Goal: Task Accomplishment & Management: Manage account settings

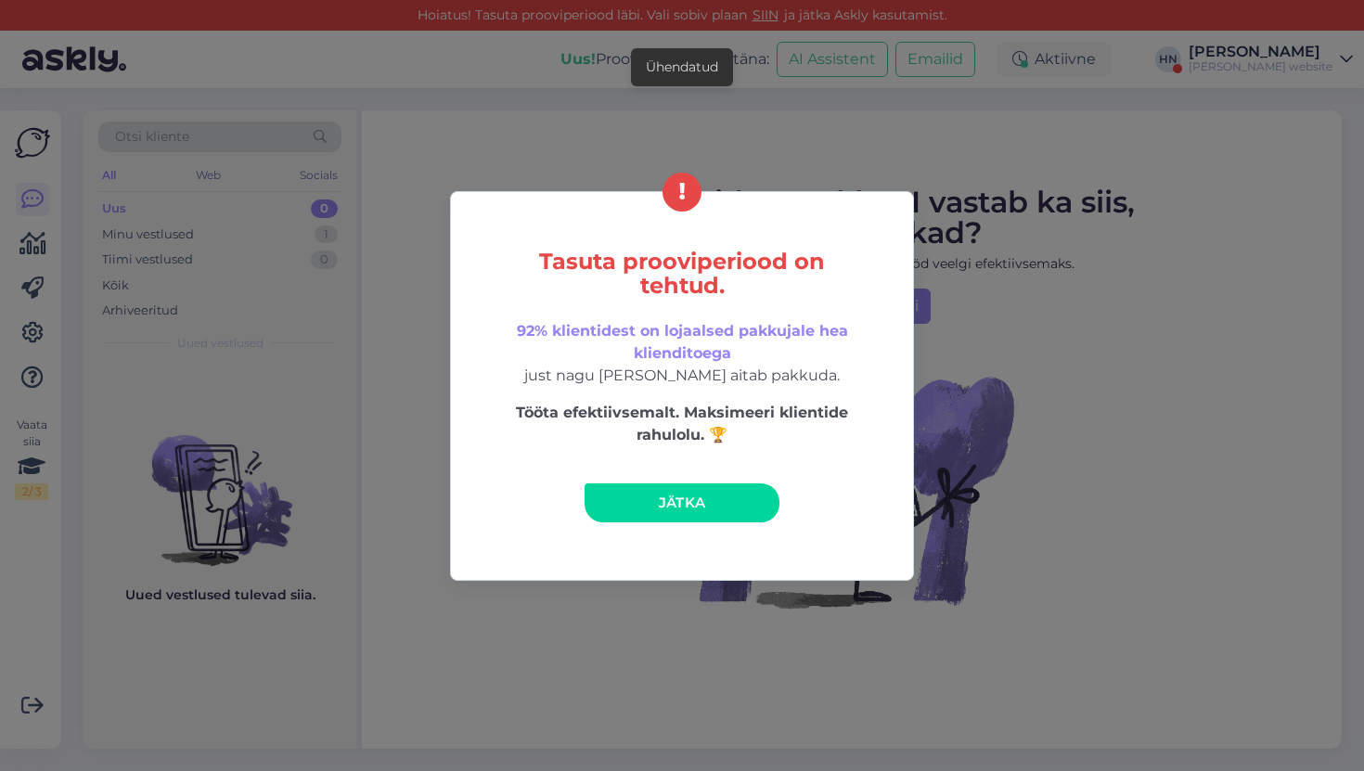
click at [514, 137] on div "Tasuta prooviperiood on tehtud. 92% klientidest on lojaalsed pakkujale hea klie…" at bounding box center [682, 385] width 1364 height 771
click at [670, 469] on div "Tasuta prooviperiood on tehtud. 92% klientidest on lojaalsed pakkujale hea klie…" at bounding box center [682, 386] width 464 height 390
click at [670, 503] on span "Jätka" at bounding box center [682, 503] width 47 height 18
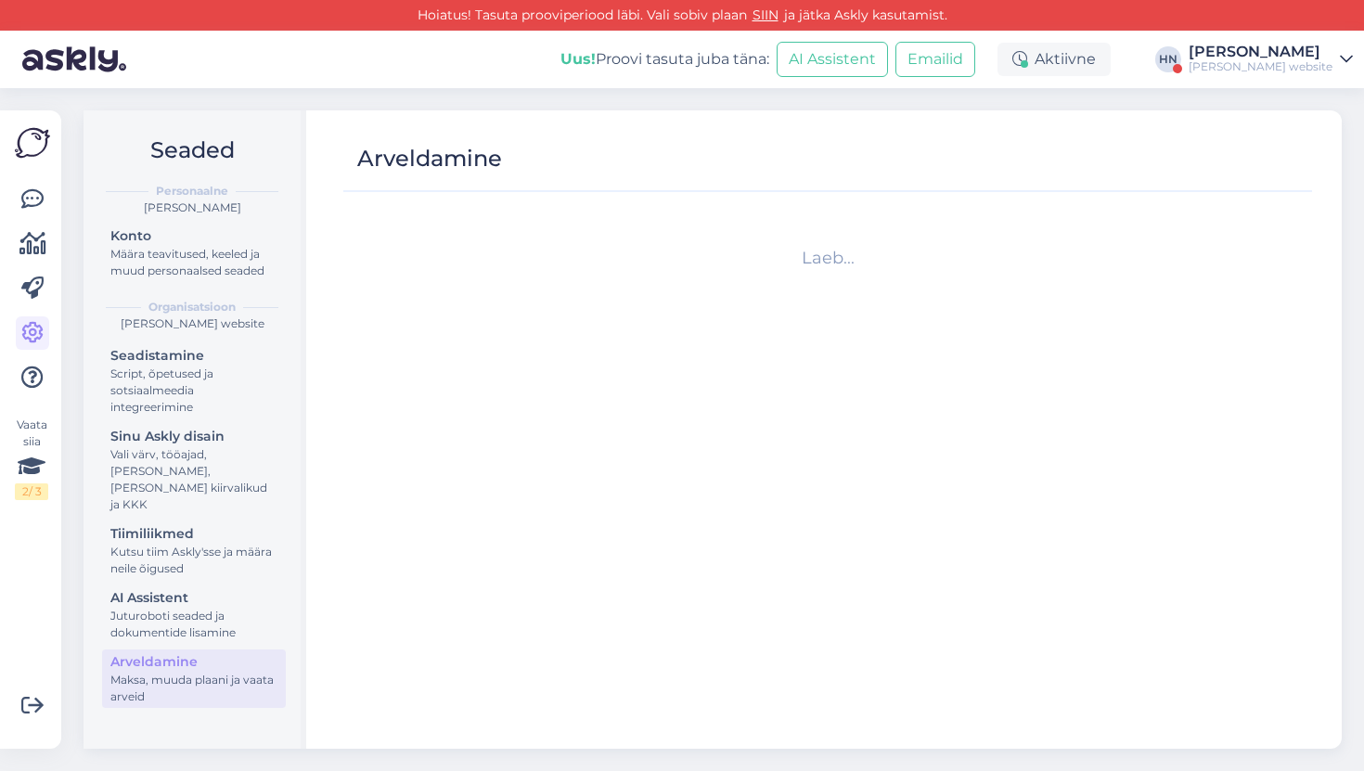
click at [1270, 72] on div "[PERSON_NAME] website" at bounding box center [1261, 66] width 144 height 15
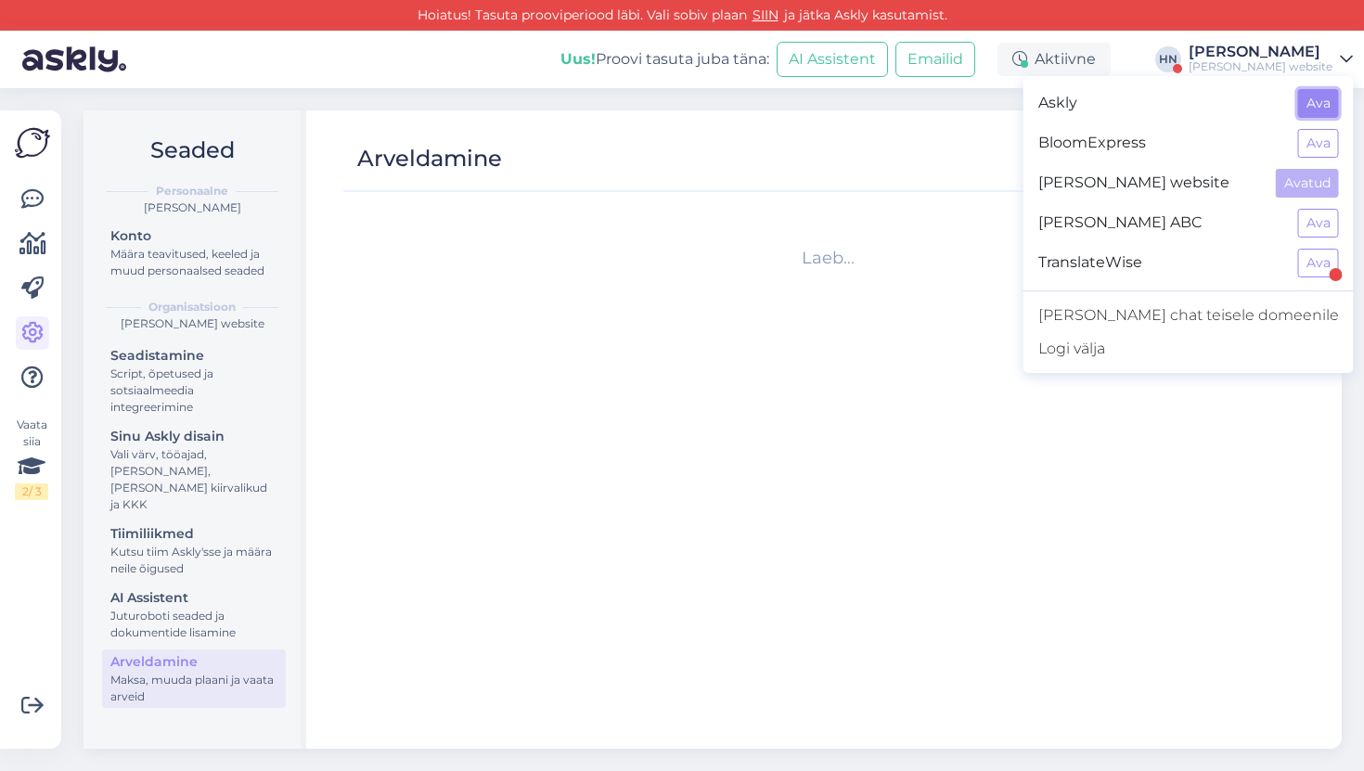
click at [1305, 96] on button "Ava" at bounding box center [1318, 103] width 41 height 29
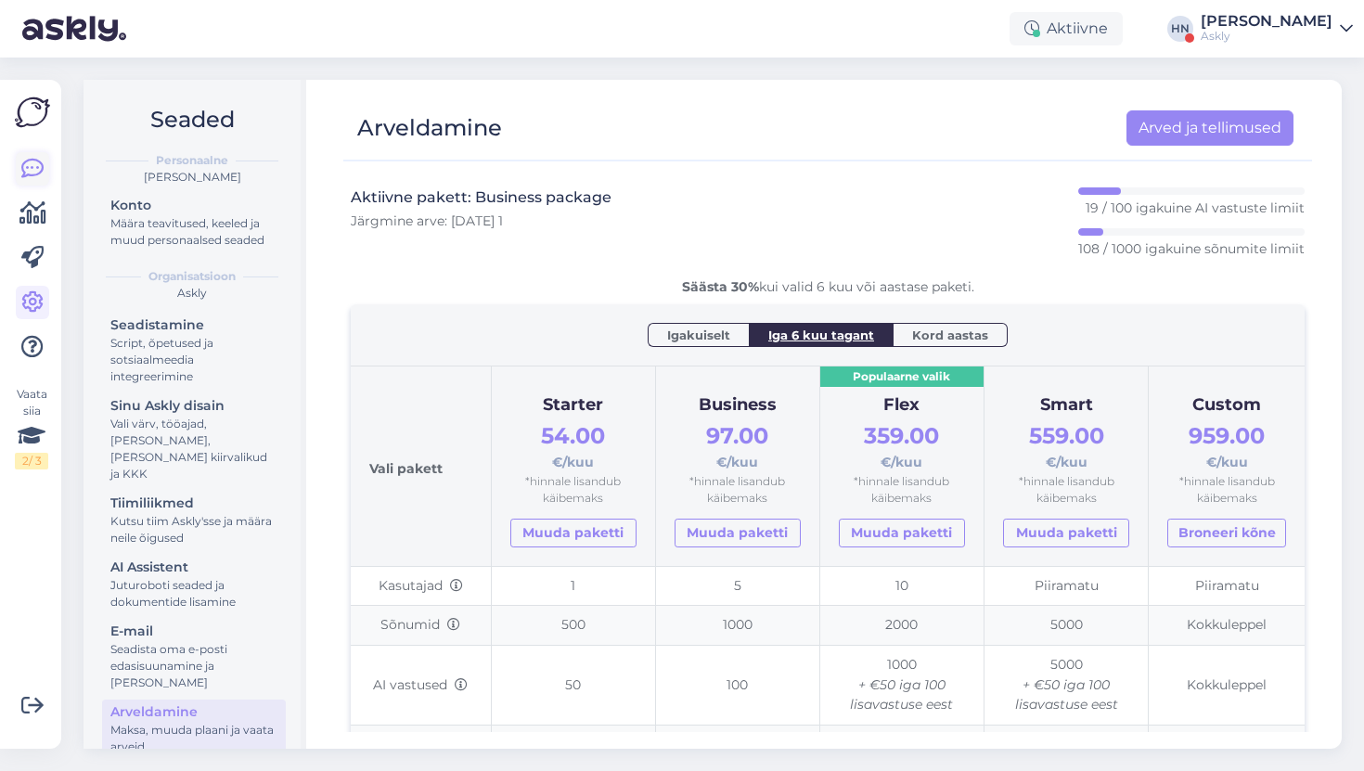
click at [45, 168] on link at bounding box center [32, 168] width 33 height 33
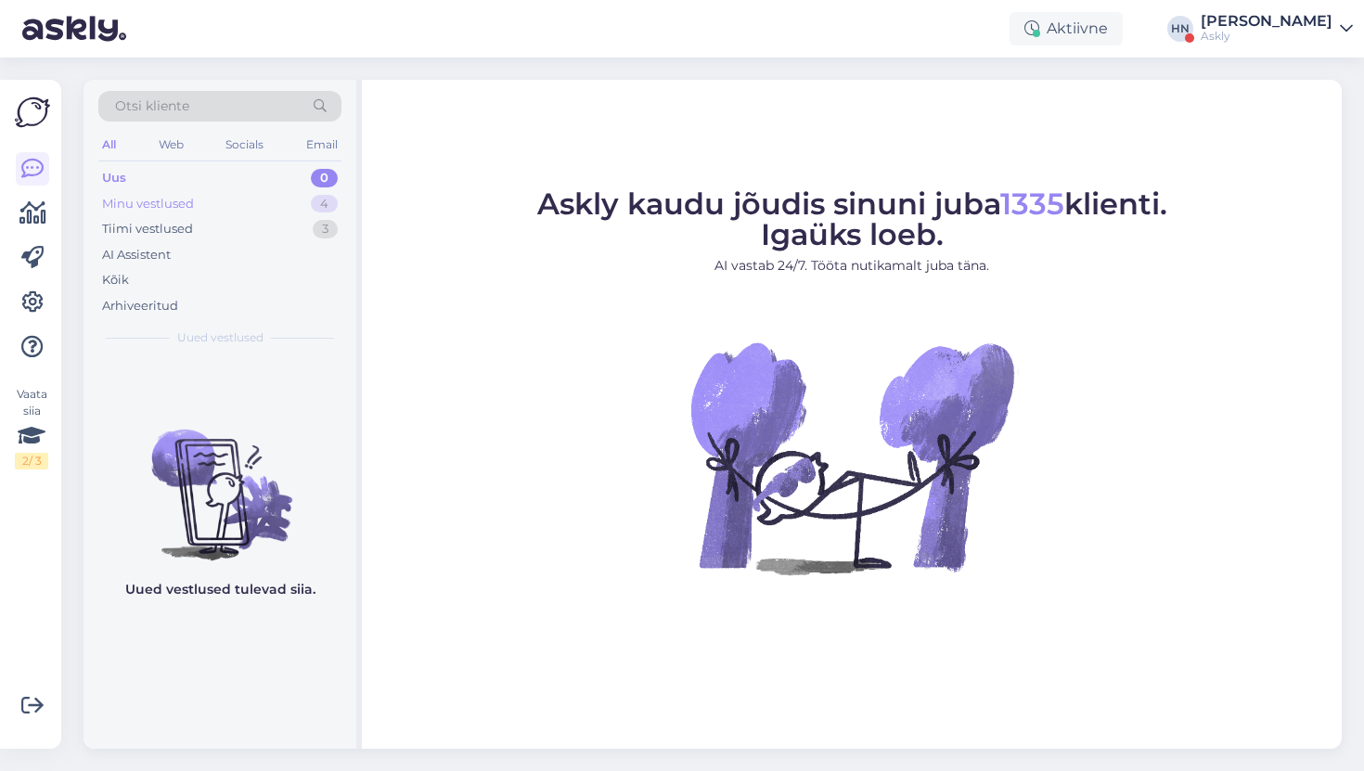
click at [183, 207] on div "Minu vestlused" at bounding box center [148, 204] width 92 height 19
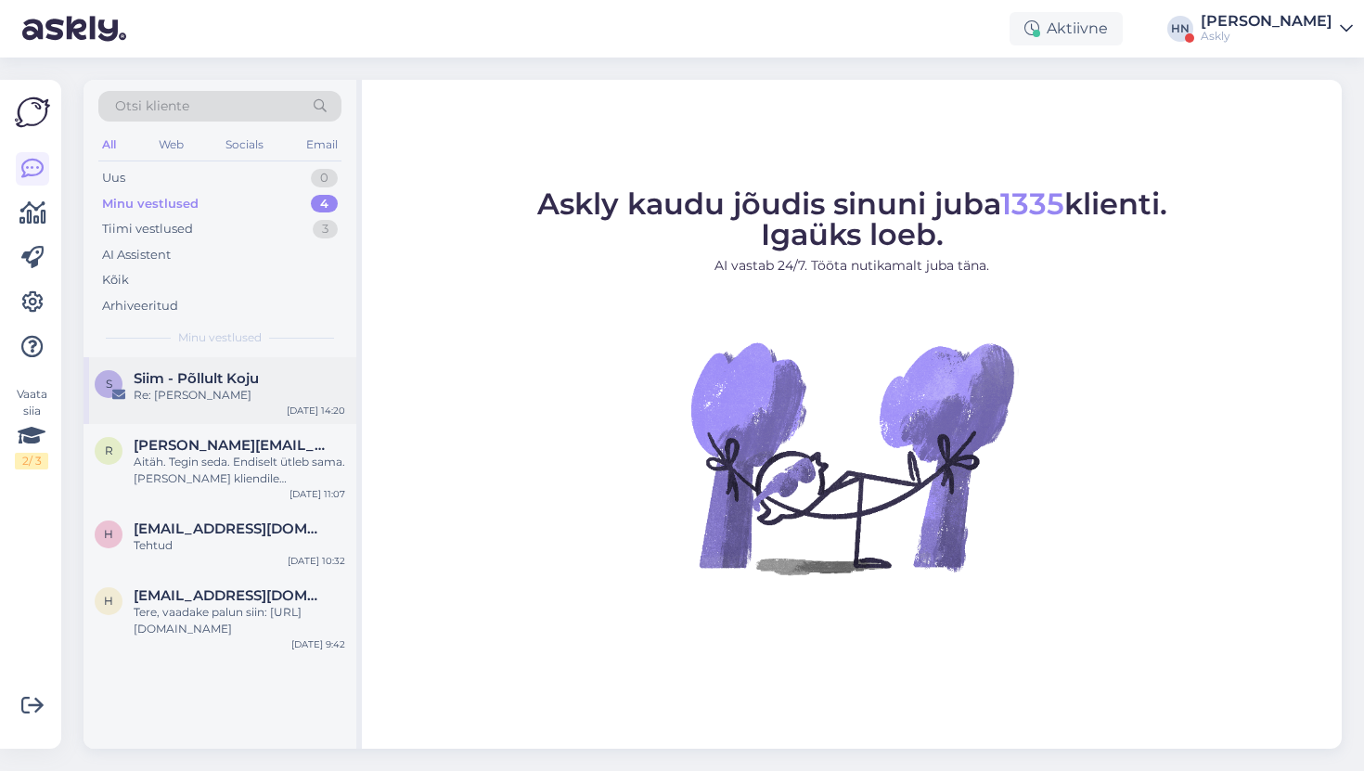
click at [179, 398] on div "Re: [PERSON_NAME]" at bounding box center [240, 395] width 212 height 17
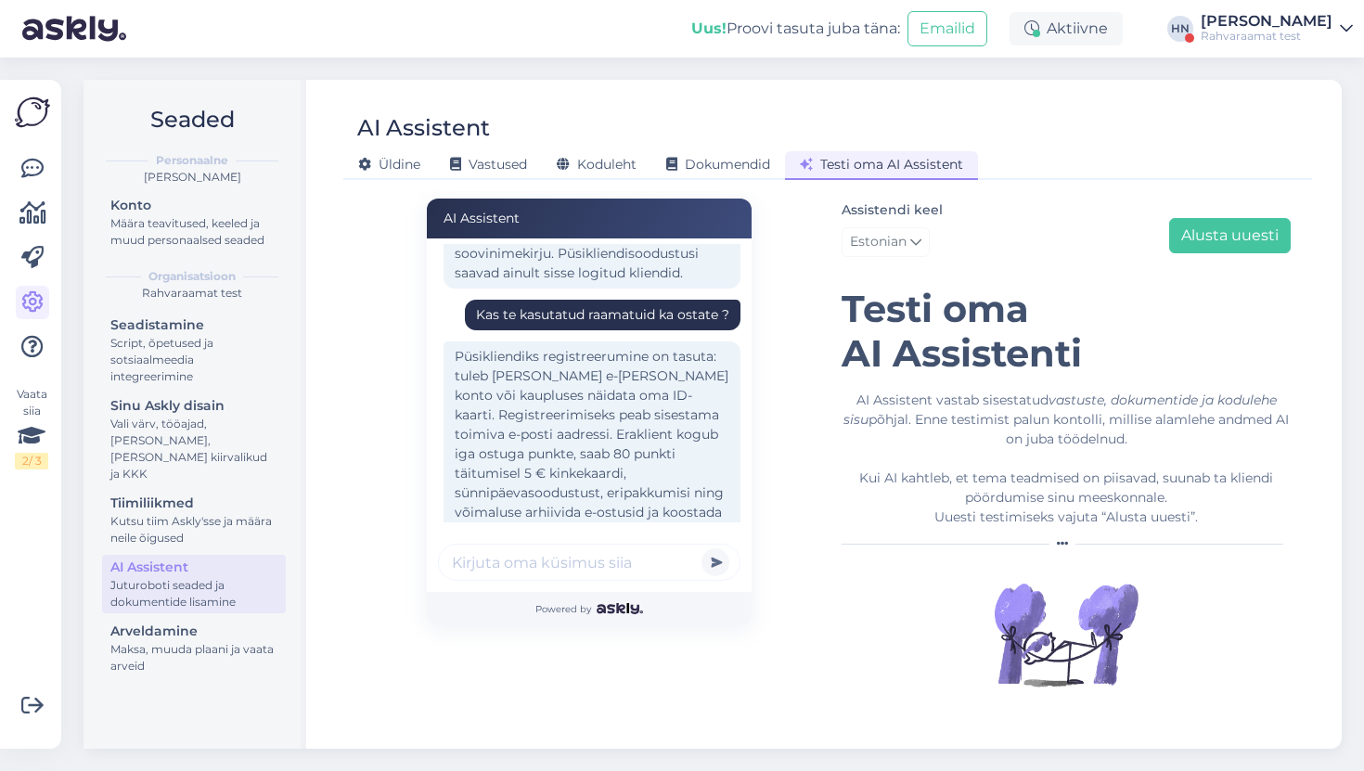
scroll to position [732, 0]
